Goal: Information Seeking & Learning: Find specific fact

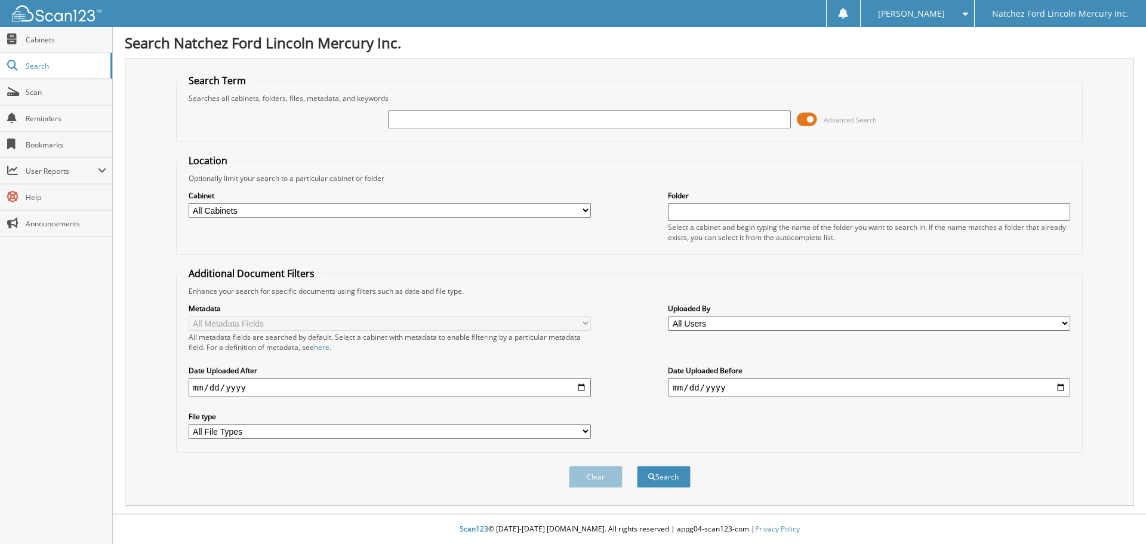
click at [529, 107] on fieldset "Search Term Searches all cabinets, folders, files, metadata, and keywords Advan…" at bounding box center [629, 108] width 907 height 68
drag, startPoint x: 462, startPoint y: 134, endPoint x: 453, endPoint y: 126, distance: 11.0
click at [459, 131] on div "Advanced Search" at bounding box center [630, 119] width 894 height 32
click at [454, 126] on input "text" at bounding box center [589, 119] width 402 height 18
type input "J5935"
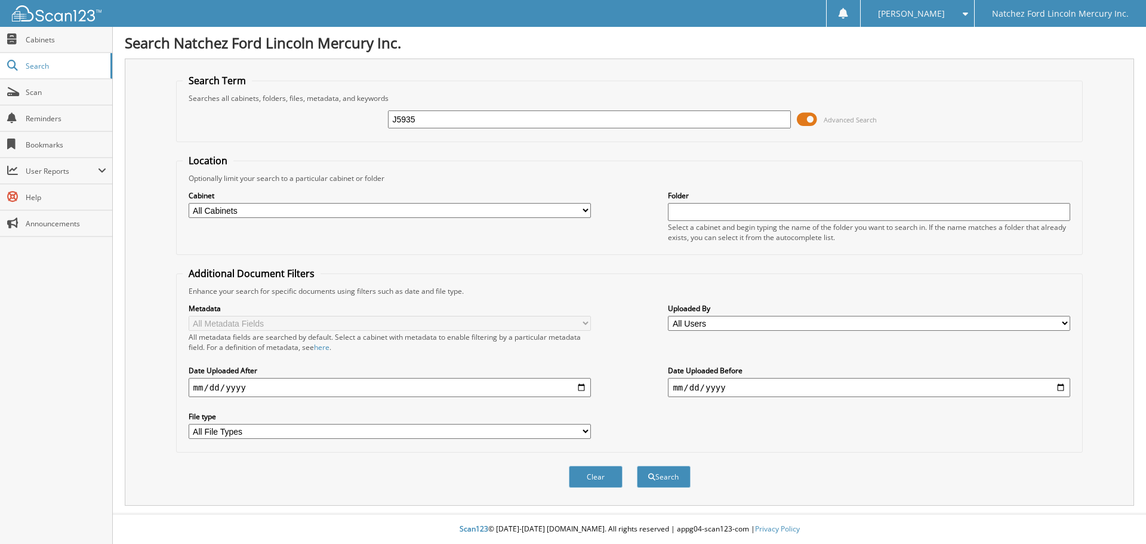
click at [637, 465] on button "Search" at bounding box center [664, 476] width 54 height 22
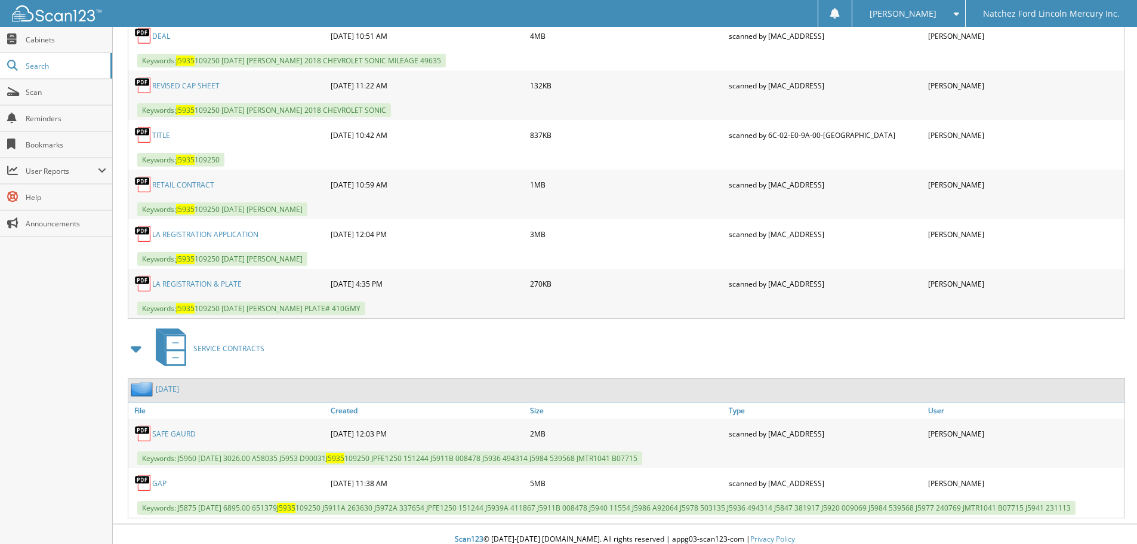
scroll to position [686, 0]
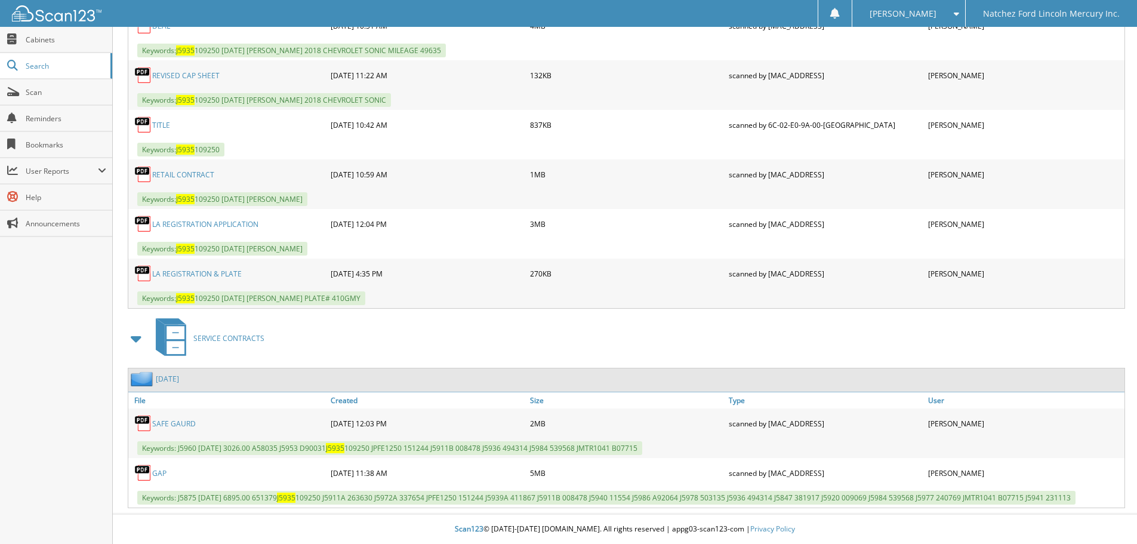
click at [184, 422] on link "SAFE GAURD" at bounding box center [174, 423] width 44 height 10
click at [160, 469] on link "GAP" at bounding box center [159, 473] width 14 height 10
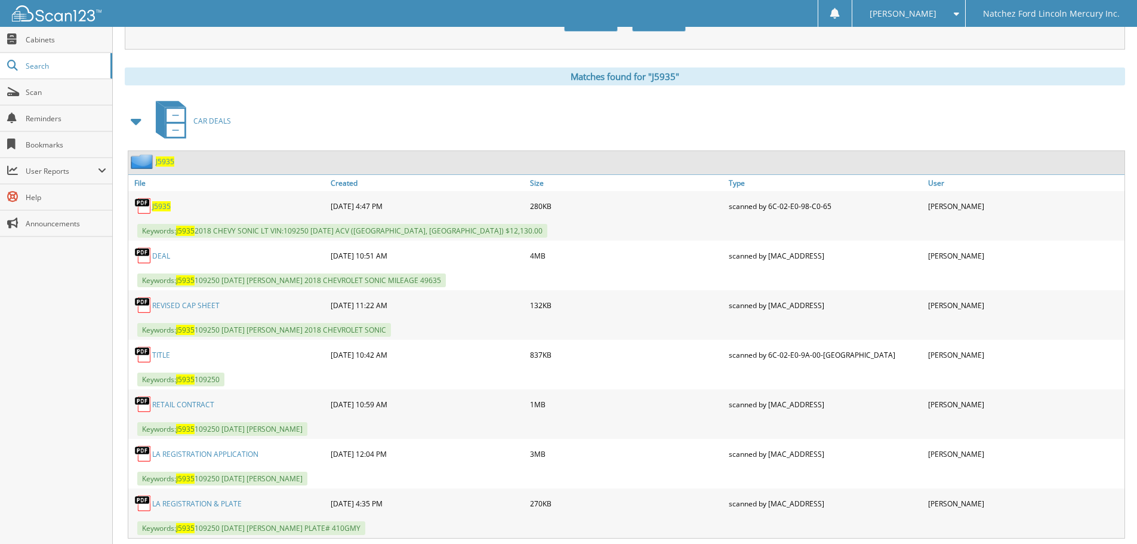
scroll to position [447, 0]
